Goal: Find specific page/section

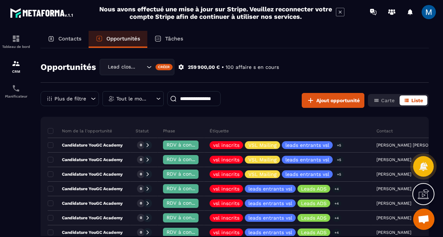
click at [71, 42] on p "Contacts" at bounding box center [69, 39] width 23 height 6
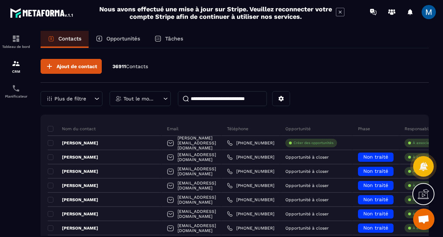
click at [240, 100] on input at bounding box center [222, 98] width 89 height 15
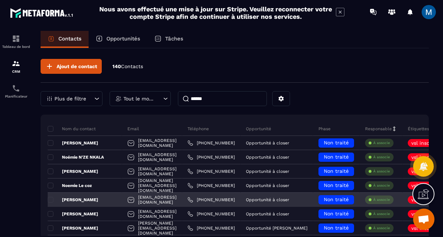
type input "******"
click at [81, 199] on p "[PERSON_NAME]" at bounding box center [73, 200] width 50 height 6
